Goal: Task Accomplishment & Management: Use online tool/utility

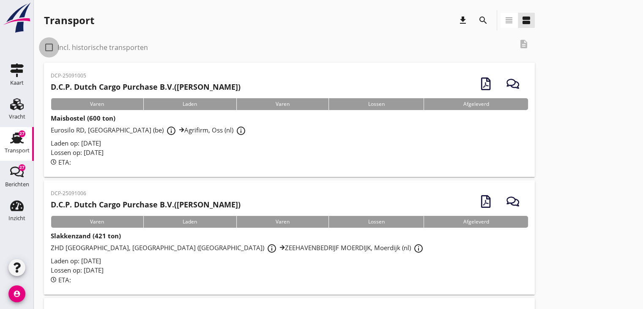
click at [48, 48] on div at bounding box center [49, 47] width 14 height 14
checkbox input "true"
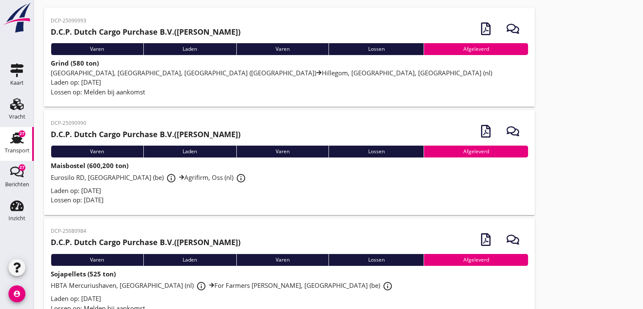
scroll to position [85, 0]
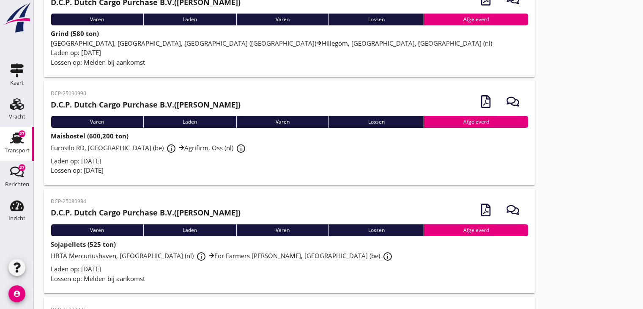
click at [199, 260] on div "HBTA Mercuriushaven, [GEOGRAPHIC_DATA] (nl) info_outline For Farmers [PERSON_NA…" at bounding box center [289, 256] width 477 height 15
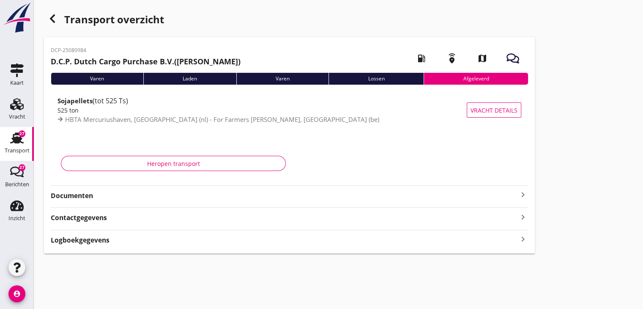
click at [199, 260] on div "Transport overzicht DCP-25080984 D.C.P. Dutch Cargo Purchase B.V. ([PERSON_NAME…" at bounding box center [338, 131] width 609 height 263
click at [214, 196] on strong "Documenten" at bounding box center [284, 196] width 467 height 10
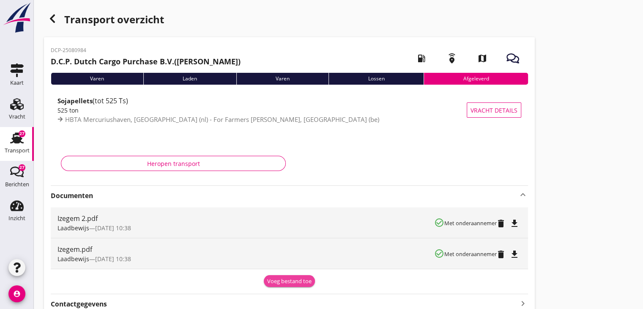
click at [290, 284] on div "Voeg bestand toe" at bounding box center [289, 281] width 44 height 8
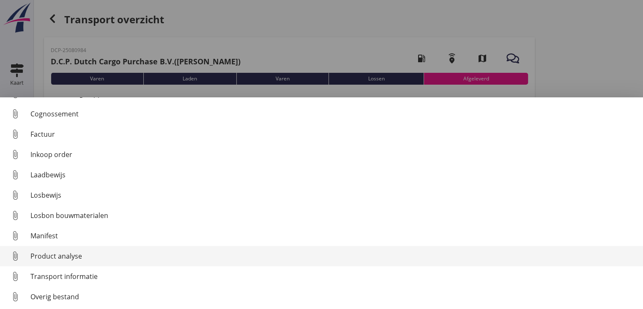
scroll to position [39, 0]
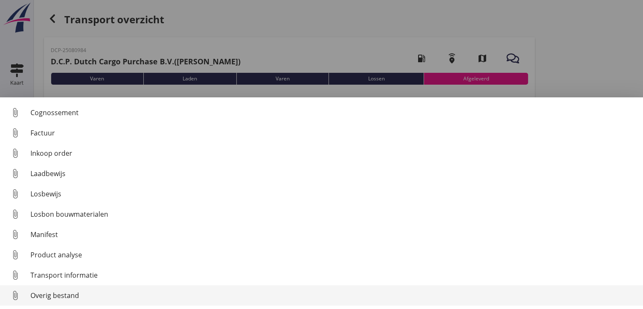
click at [105, 297] on div "Overig bestand" at bounding box center [333, 295] width 606 height 10
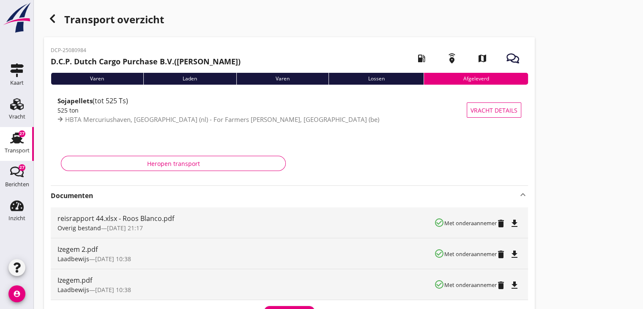
click at [49, 22] on icon "button" at bounding box center [52, 19] width 10 height 10
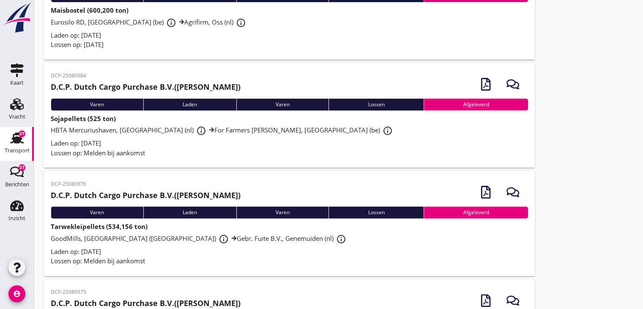
scroll to position [211, 0]
